Goal: Find specific page/section: Find specific page/section

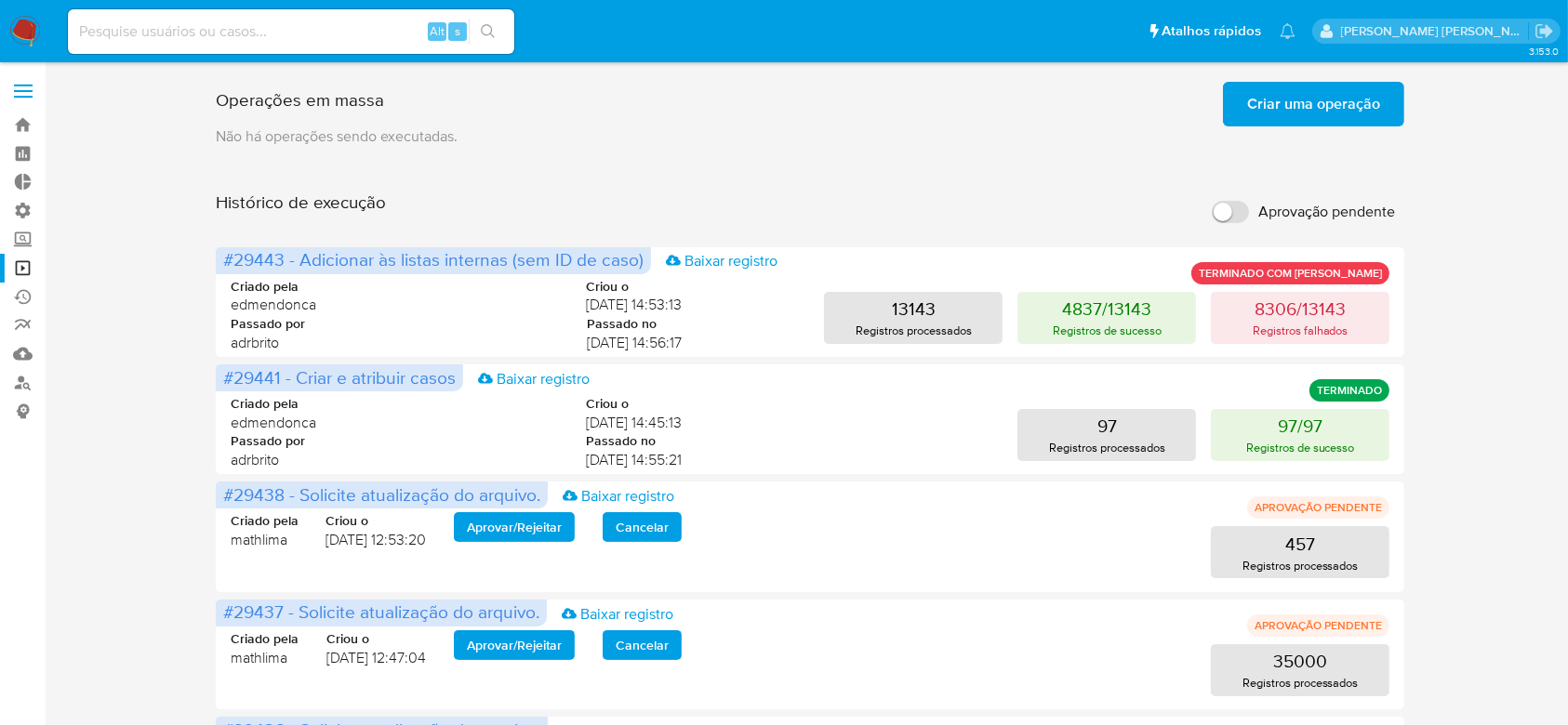
click at [126, 43] on div "Alt s" at bounding box center [290, 31] width 446 height 45
click at [138, 36] on input at bounding box center [290, 32] width 446 height 24
paste input "CN4hw0xacVkkaAe8ugksqujj"
type input "CN4hw0xacVkkaAe8ugksqujj"
click at [483, 29] on icon "search-icon" at bounding box center [487, 31] width 15 height 15
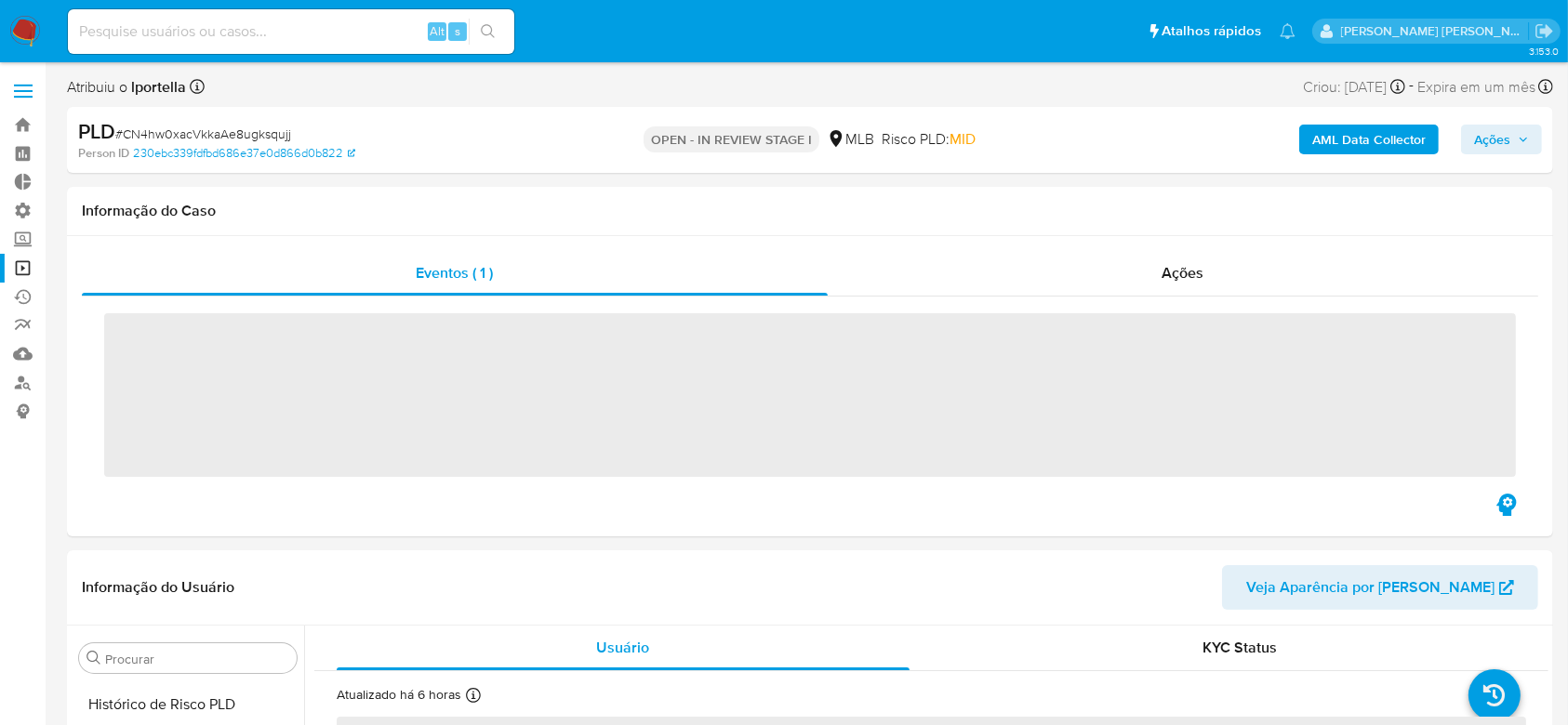
scroll to position [830, 0]
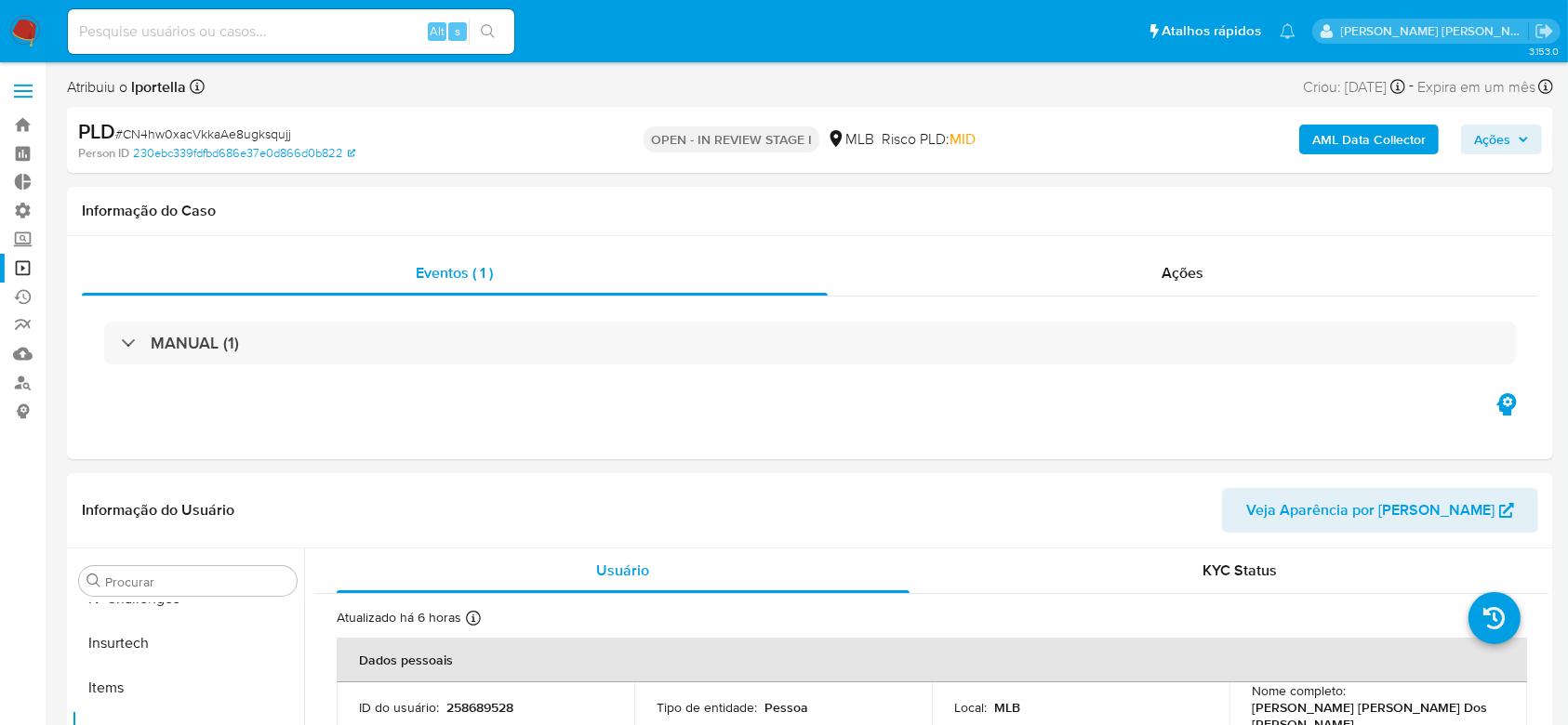
select select "10"
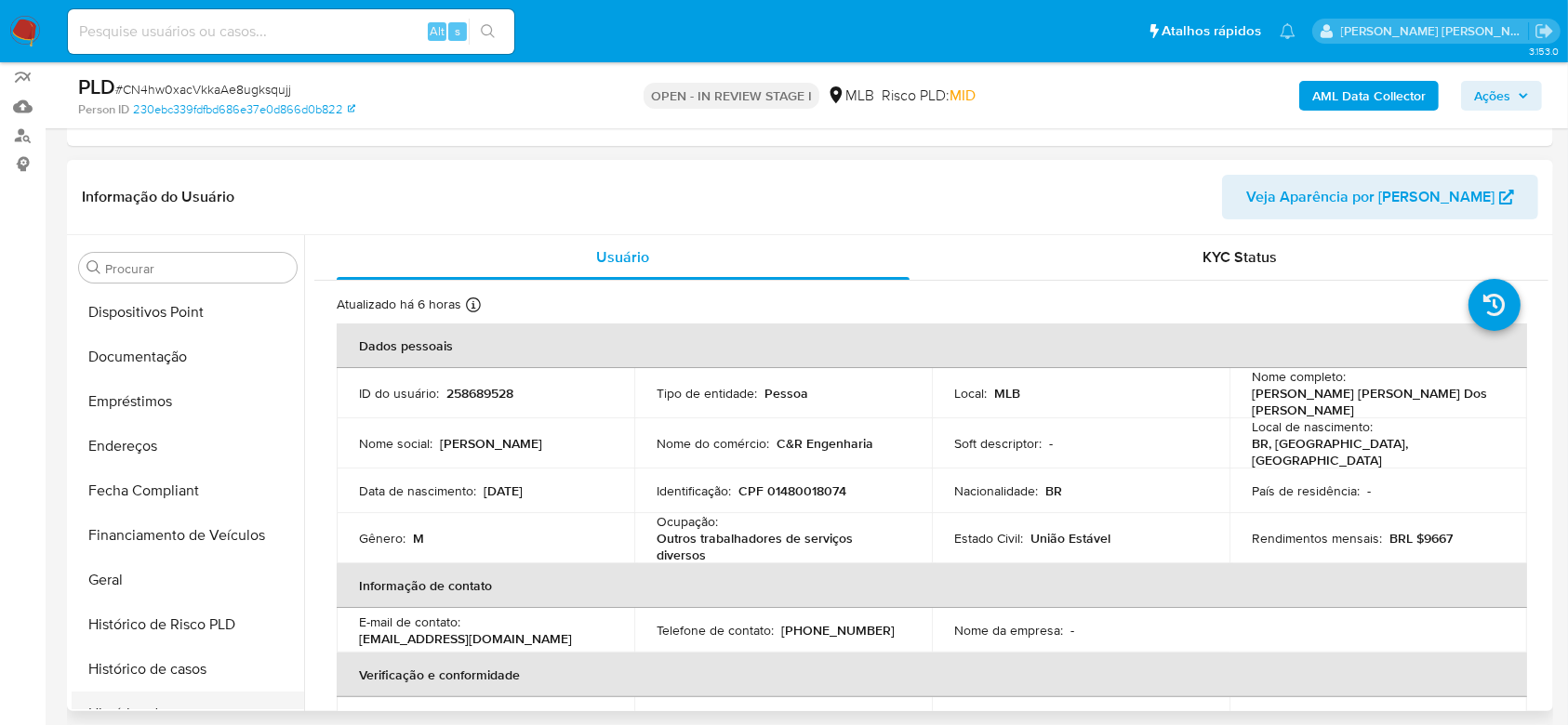
scroll to position [335, 0]
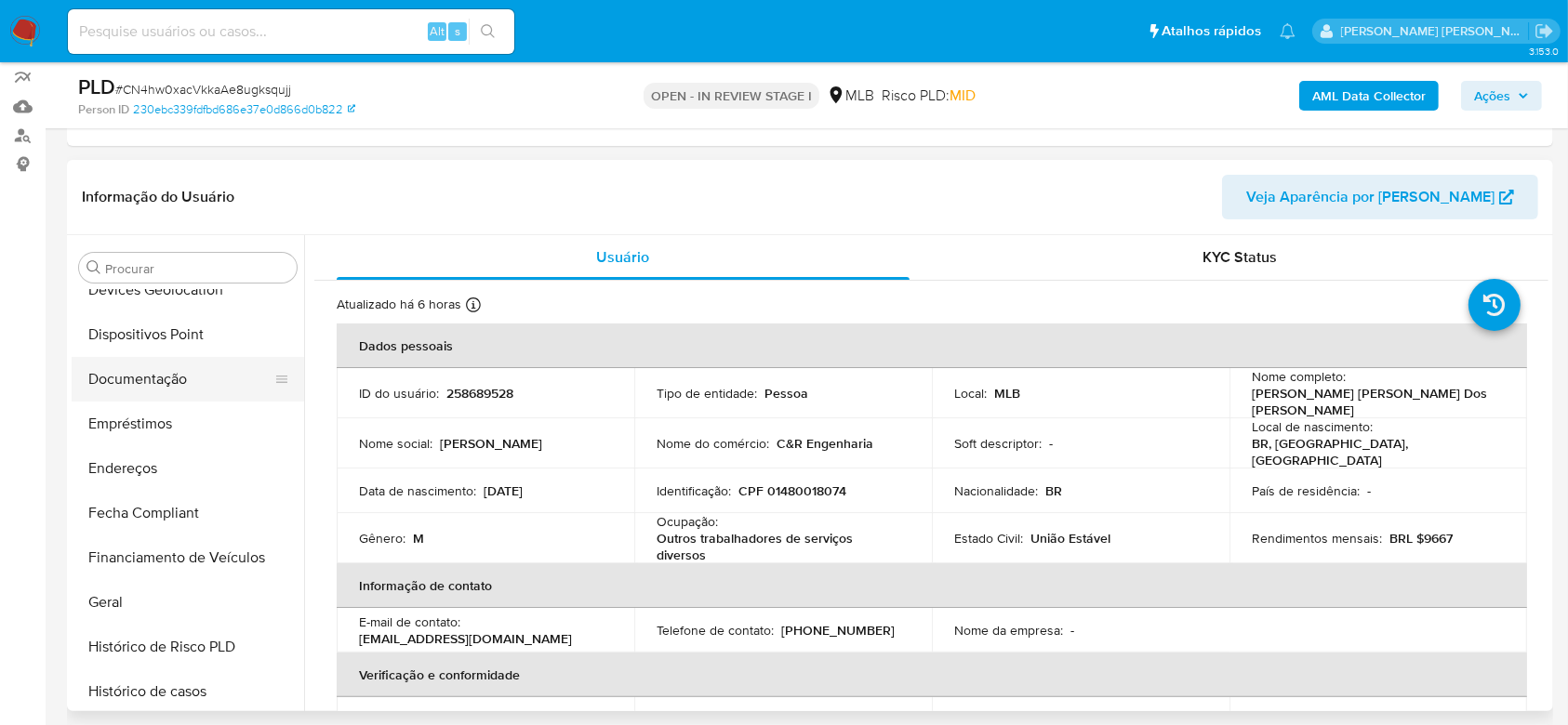
click at [157, 383] on button "Documentação" at bounding box center [180, 379] width 218 height 45
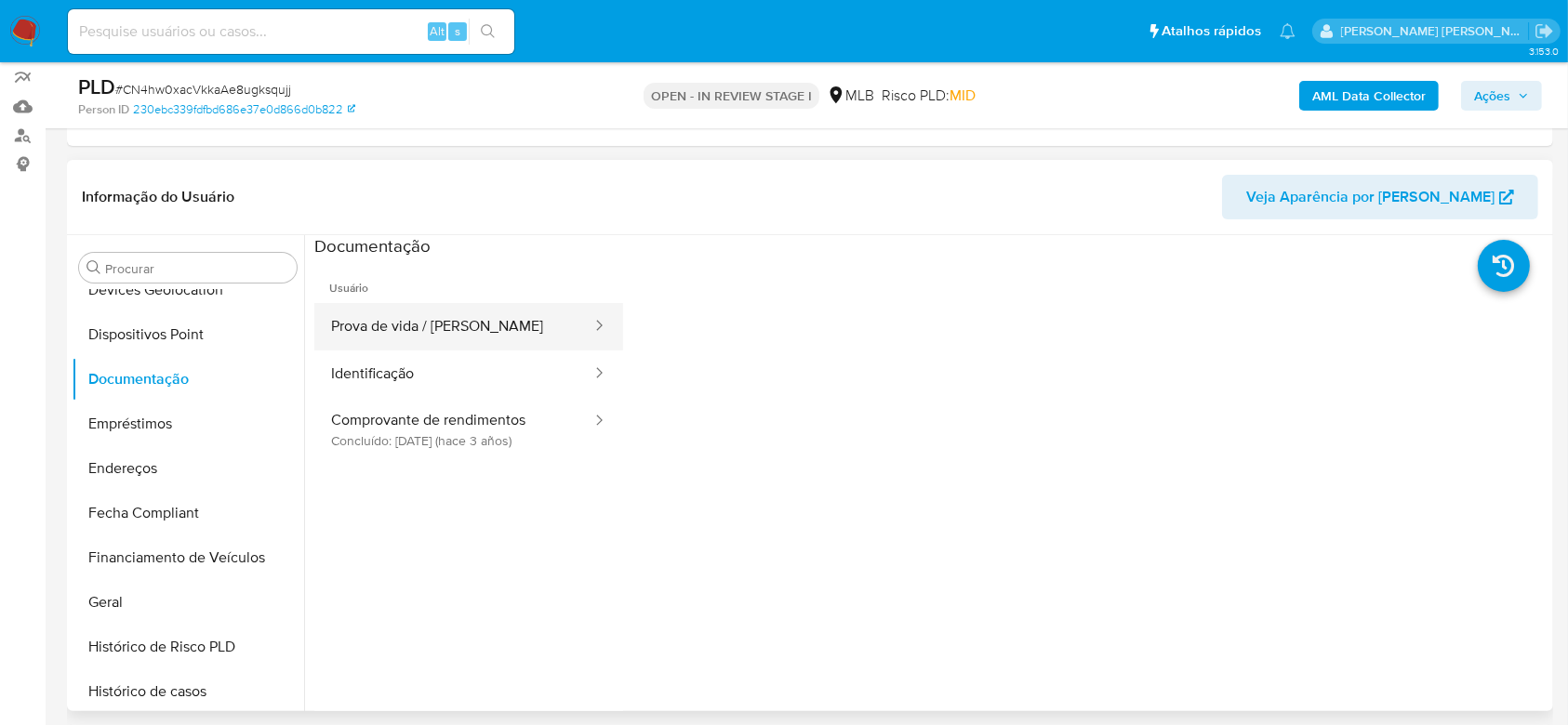
click at [476, 331] on button "Prova de vida / Selfie" at bounding box center [453, 327] width 279 height 48
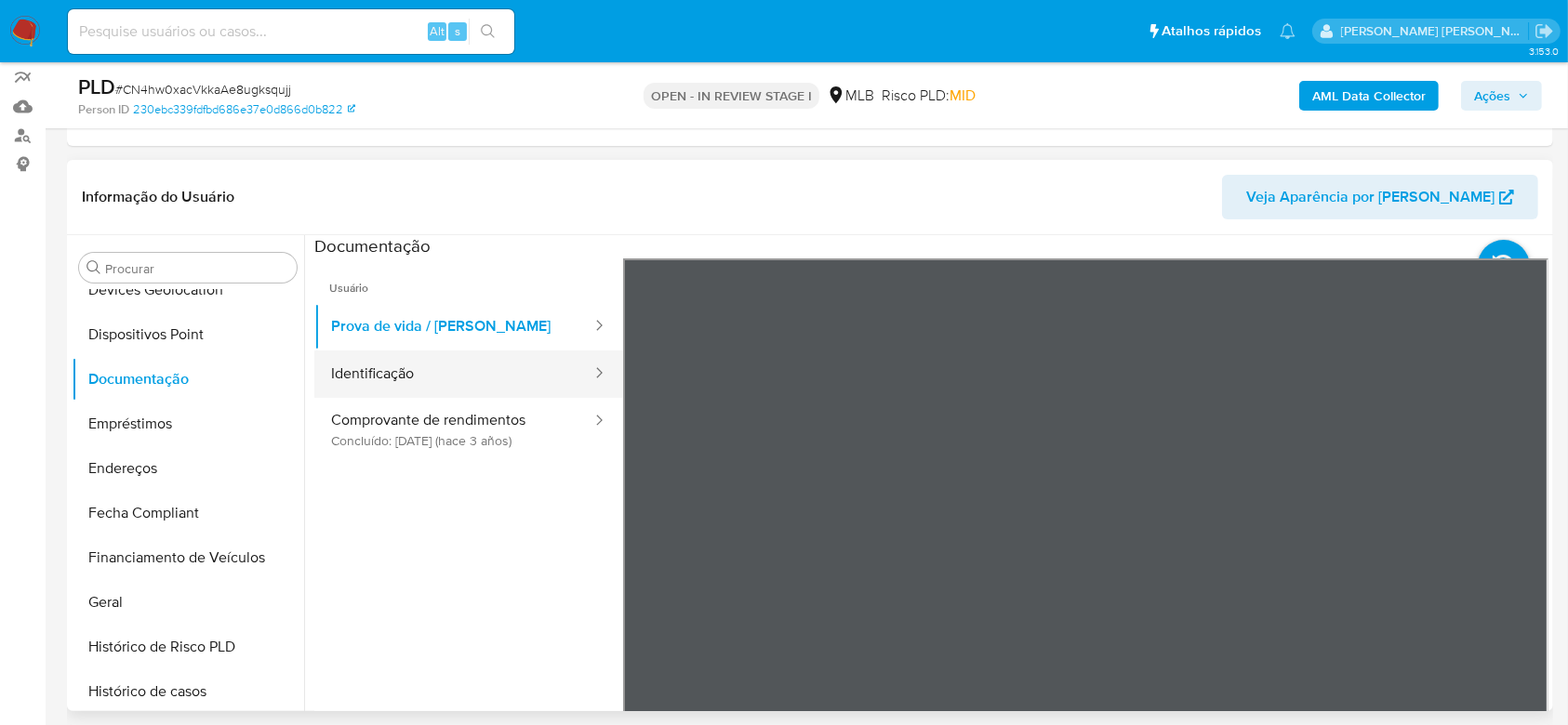
click at [447, 380] on button "Identificação" at bounding box center [453, 375] width 279 height 48
